Goal: Task Accomplishment & Management: Use online tool/utility

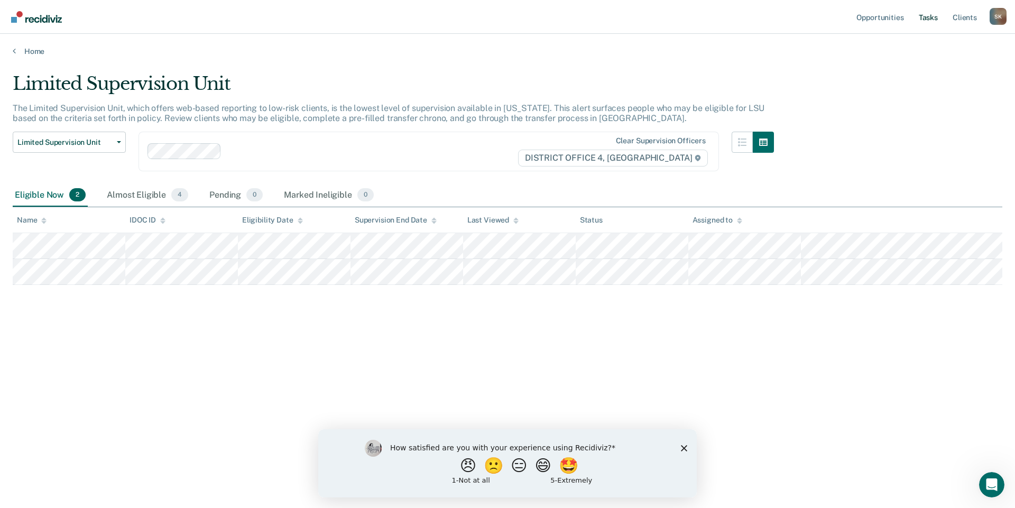
click at [924, 17] on link "Tasks" at bounding box center [928, 17] width 23 height 34
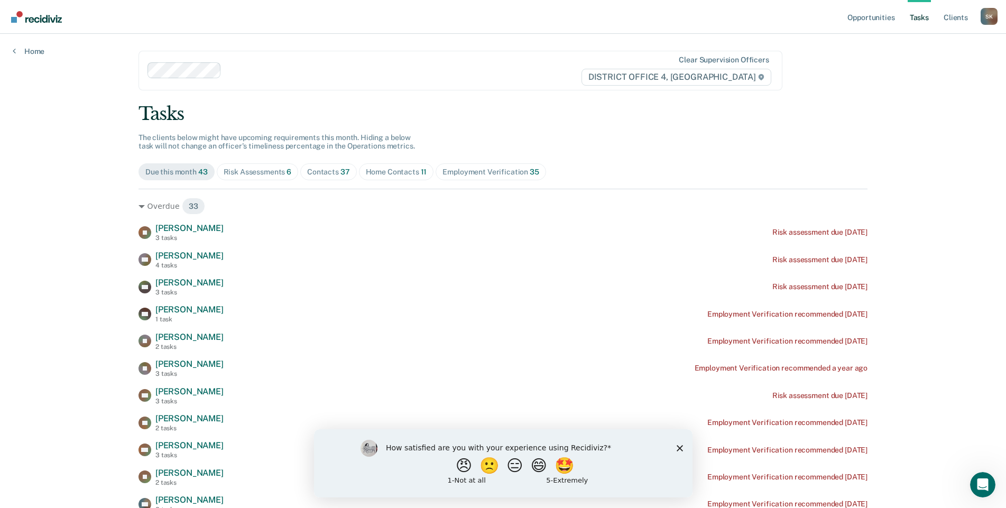
click at [389, 171] on div "Home Contacts 11" at bounding box center [396, 172] width 61 height 9
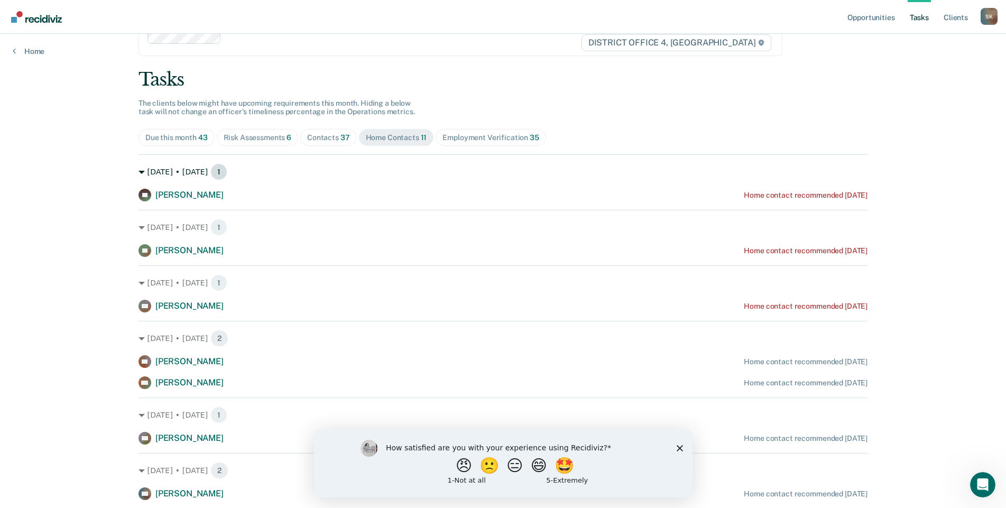
scroll to position [53, 0]
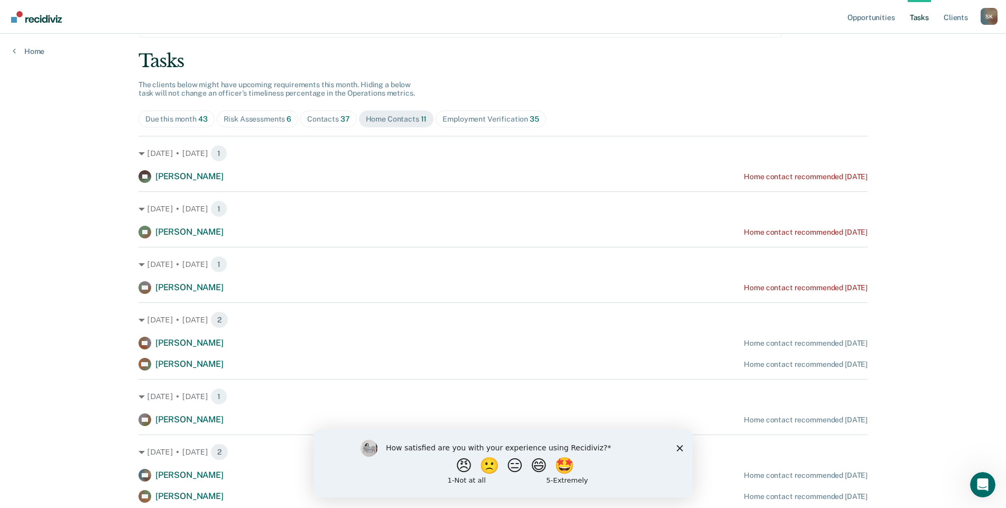
click at [677, 444] on div "How satisfied are you with your experience using Recidiviz? 😠 🙁 😑 😄 🤩 1 - Not a…" at bounding box center [503, 463] width 379 height 68
click at [678, 446] on polygon "Close survey" at bounding box center [679, 448] width 6 height 6
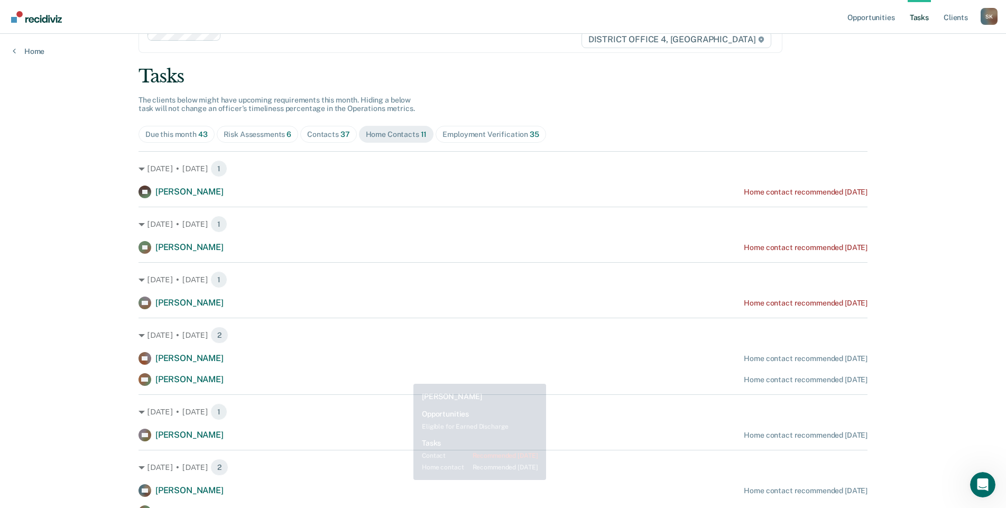
scroll to position [0, 0]
